Goal: Task Accomplishment & Management: Manage account settings

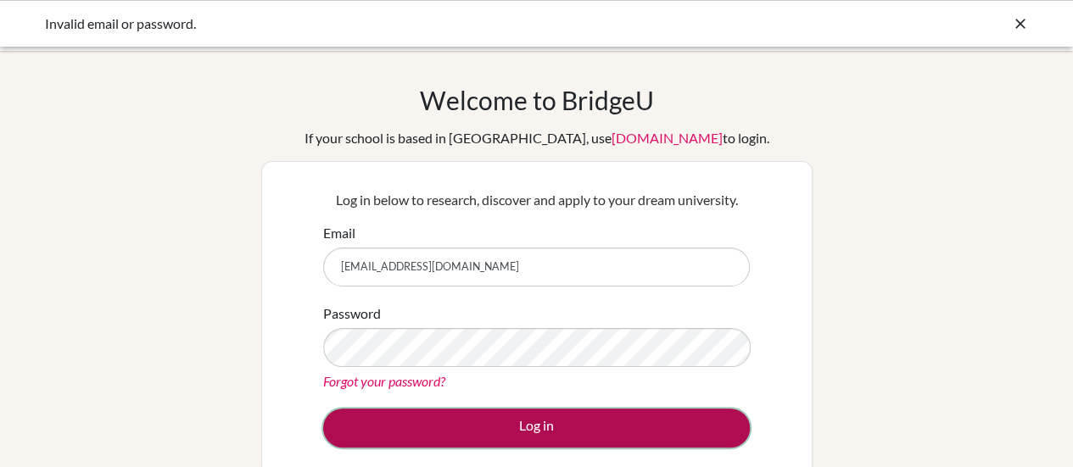
click at [521, 413] on button "Log in" at bounding box center [536, 428] width 427 height 39
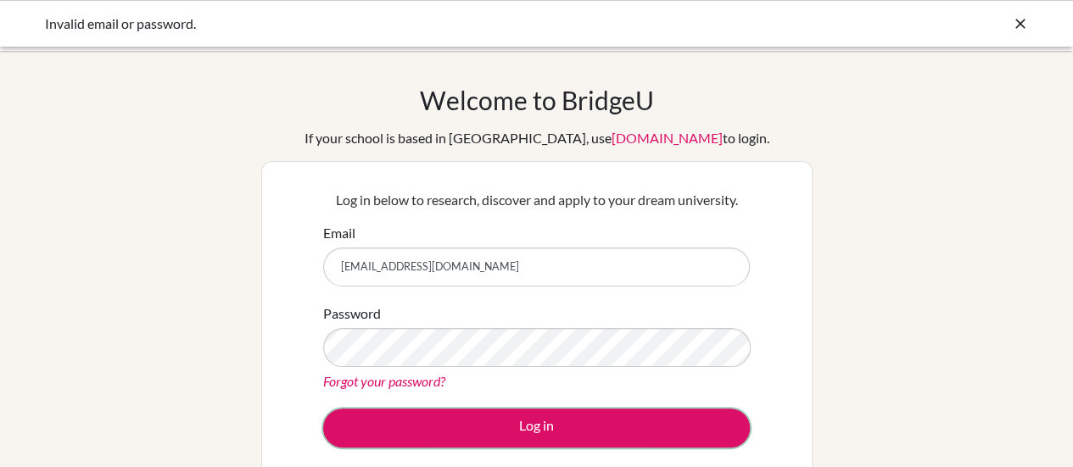
click at [521, 413] on button "Log in" at bounding box center [536, 428] width 427 height 39
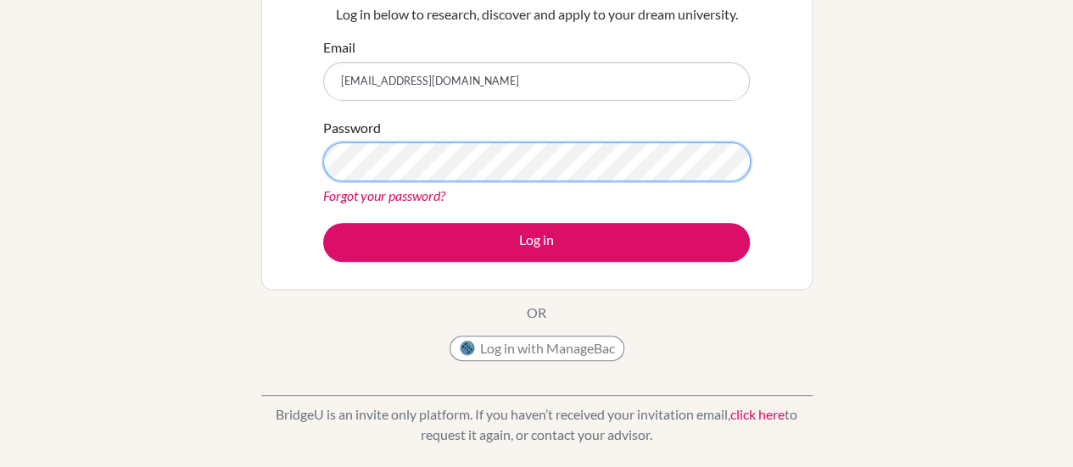
scroll to position [172, 0]
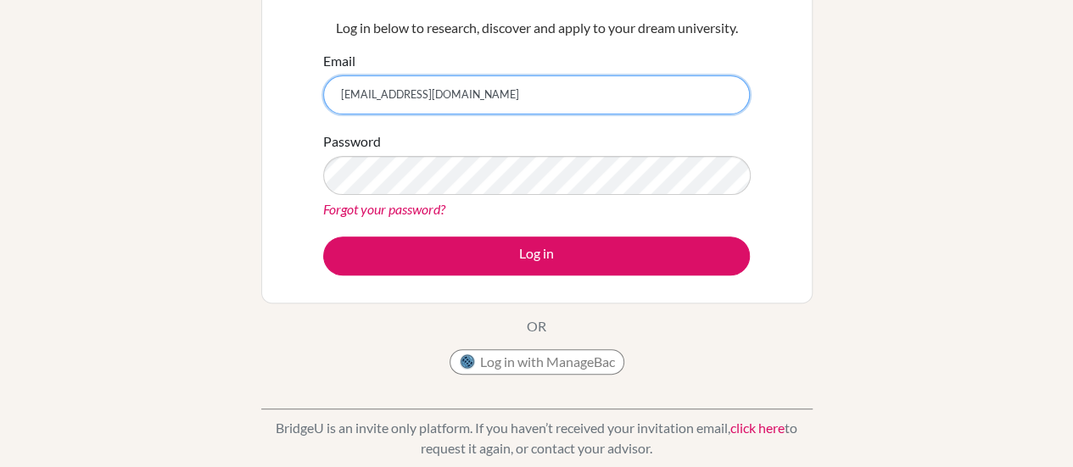
click at [556, 86] on input "[EMAIL_ADDRESS][DOMAIN_NAME]" at bounding box center [536, 94] width 427 height 39
type input "26b_enkhlen.l@mongolaspiration.edu.mn"
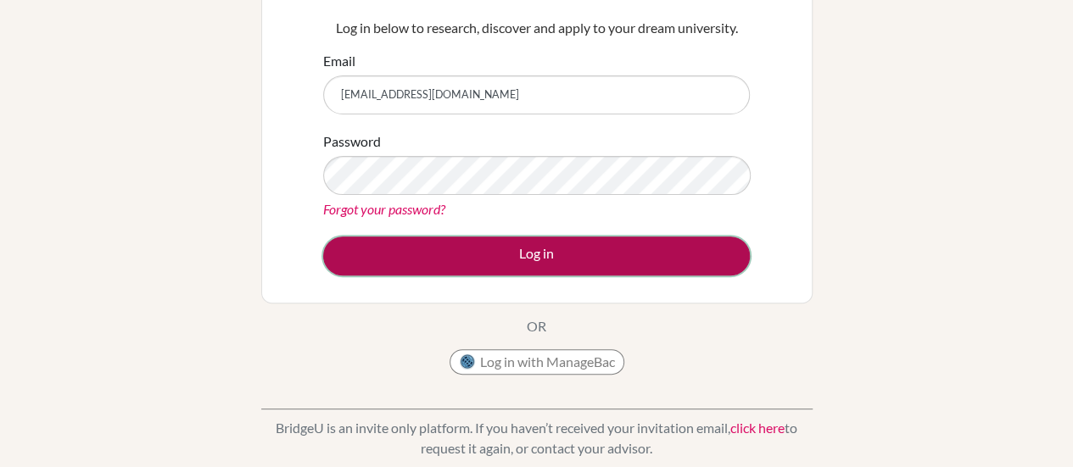
click at [446, 254] on button "Log in" at bounding box center [536, 256] width 427 height 39
